Goal: Task Accomplishment & Management: Manage account settings

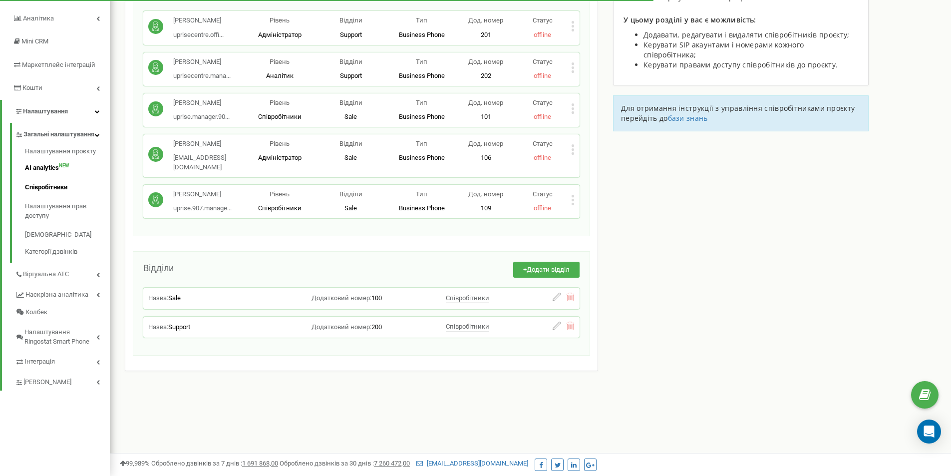
scroll to position [123, 0]
click at [31, 177] on link "AI analytics NEW" at bounding box center [67, 167] width 85 height 19
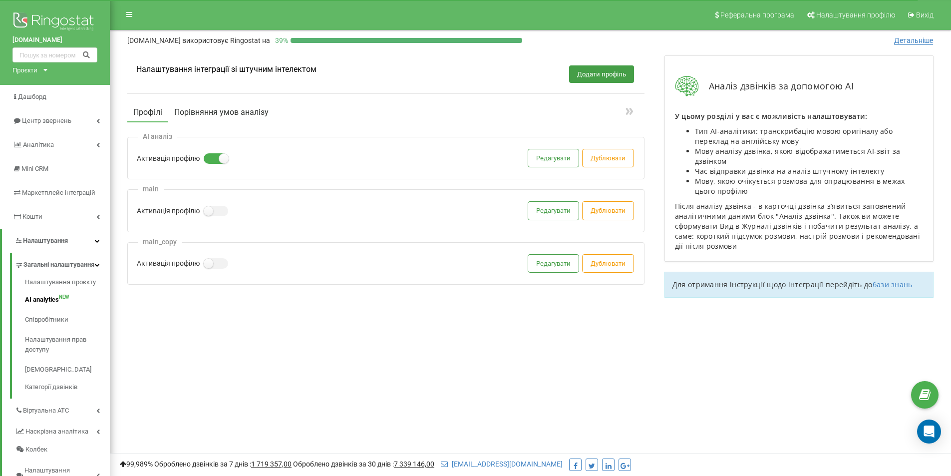
click at [248, 112] on button "Порівняння умов аналізу" at bounding box center [221, 112] width 106 height 18
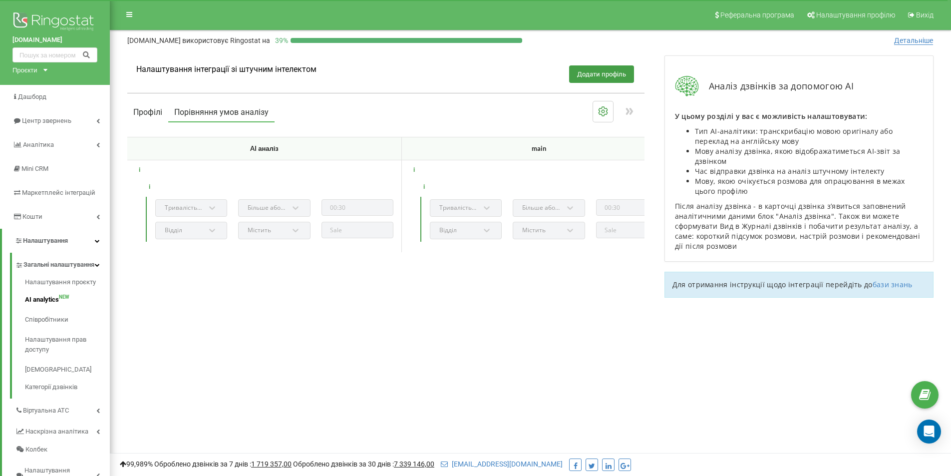
click at [141, 110] on button "Профілі" at bounding box center [147, 112] width 41 height 18
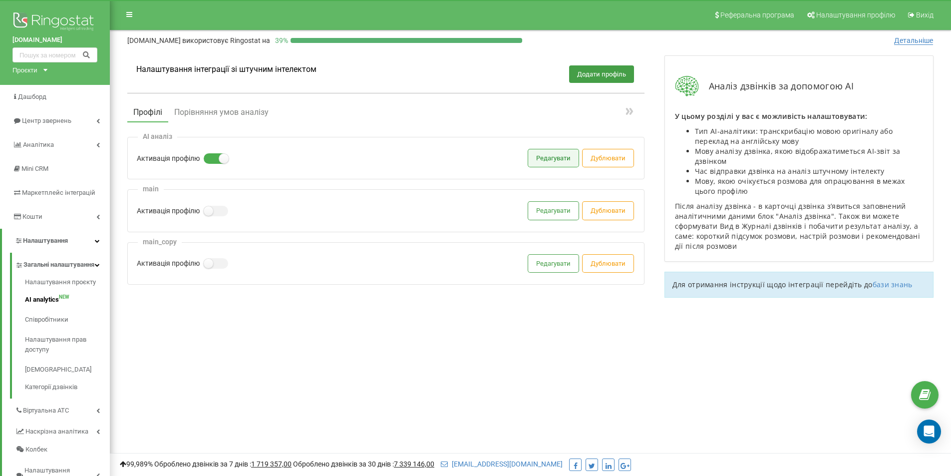
click at [555, 163] on button "Редагувати" at bounding box center [553, 157] width 50 height 17
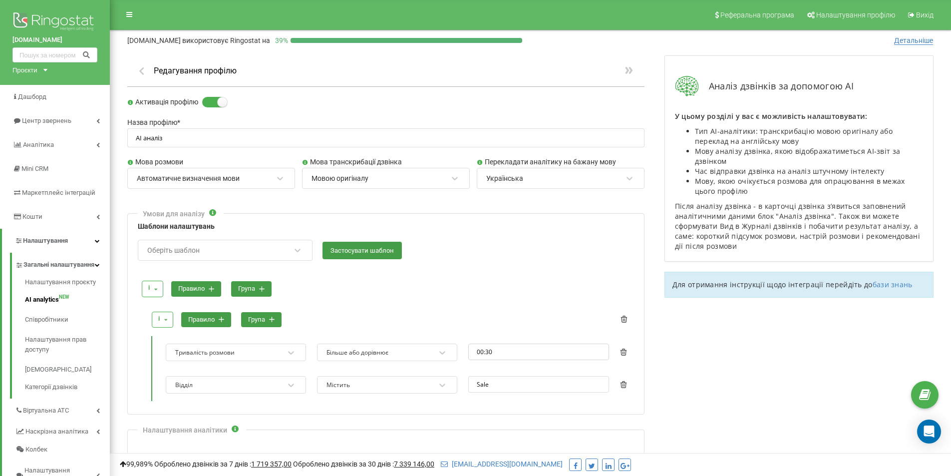
click at [41, 57] on input "text" at bounding box center [54, 54] width 85 height 15
click at [42, 51] on input "text" at bounding box center [54, 54] width 85 height 15
click at [43, 55] on input "text" at bounding box center [54, 54] width 85 height 15
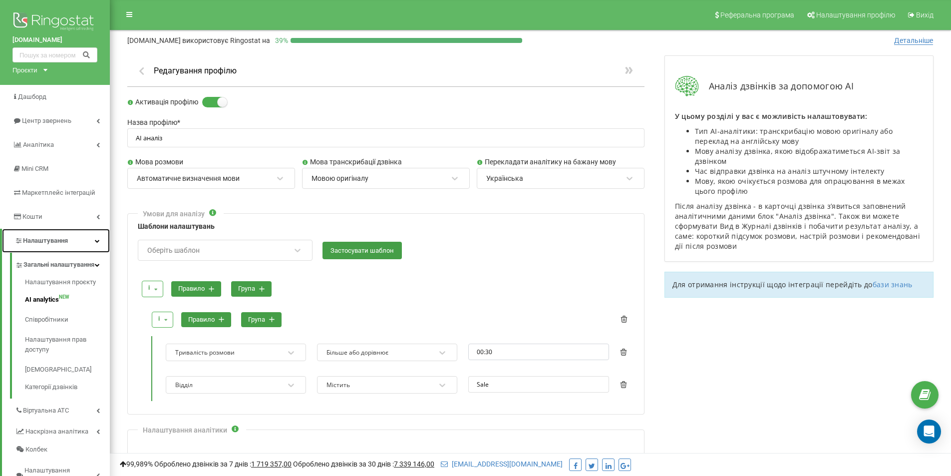
click at [95, 239] on icon at bounding box center [97, 240] width 5 height 5
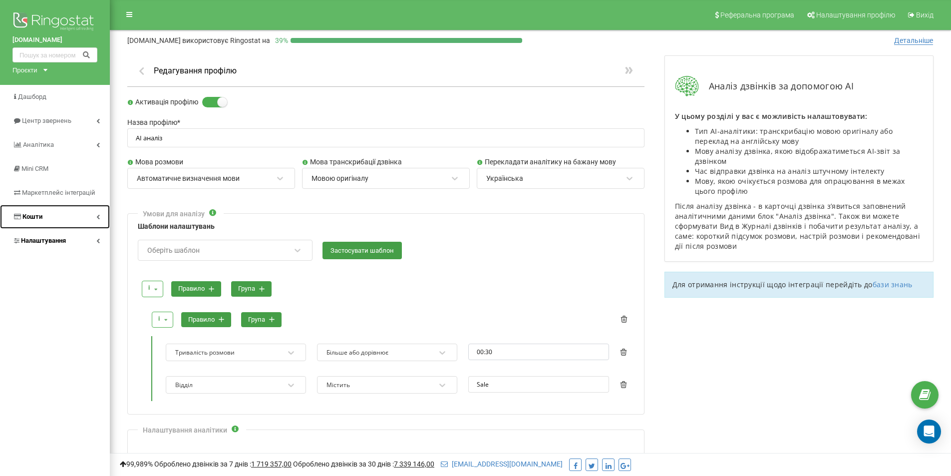
click at [97, 218] on icon at bounding box center [97, 216] width 3 height 5
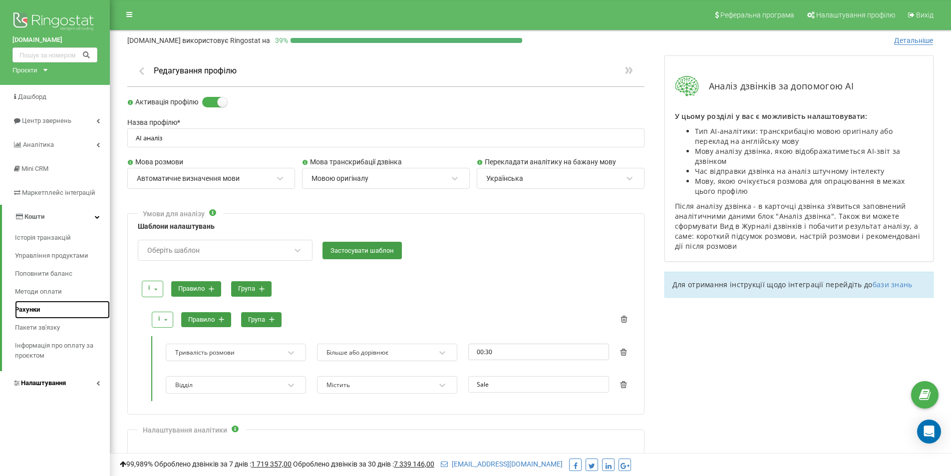
click at [68, 309] on link "Рахунки" at bounding box center [62, 310] width 95 height 18
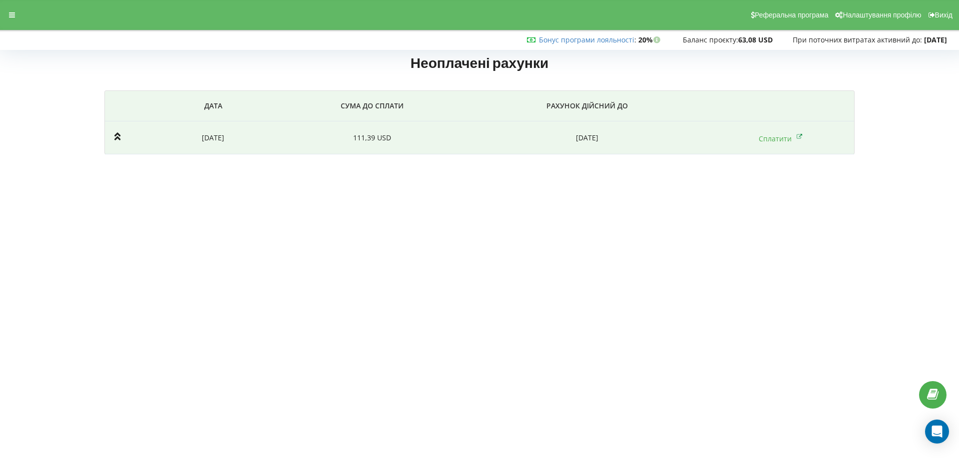
click at [116, 137] on icon at bounding box center [117, 136] width 6 height 10
